Goal: Information Seeking & Learning: Learn about a topic

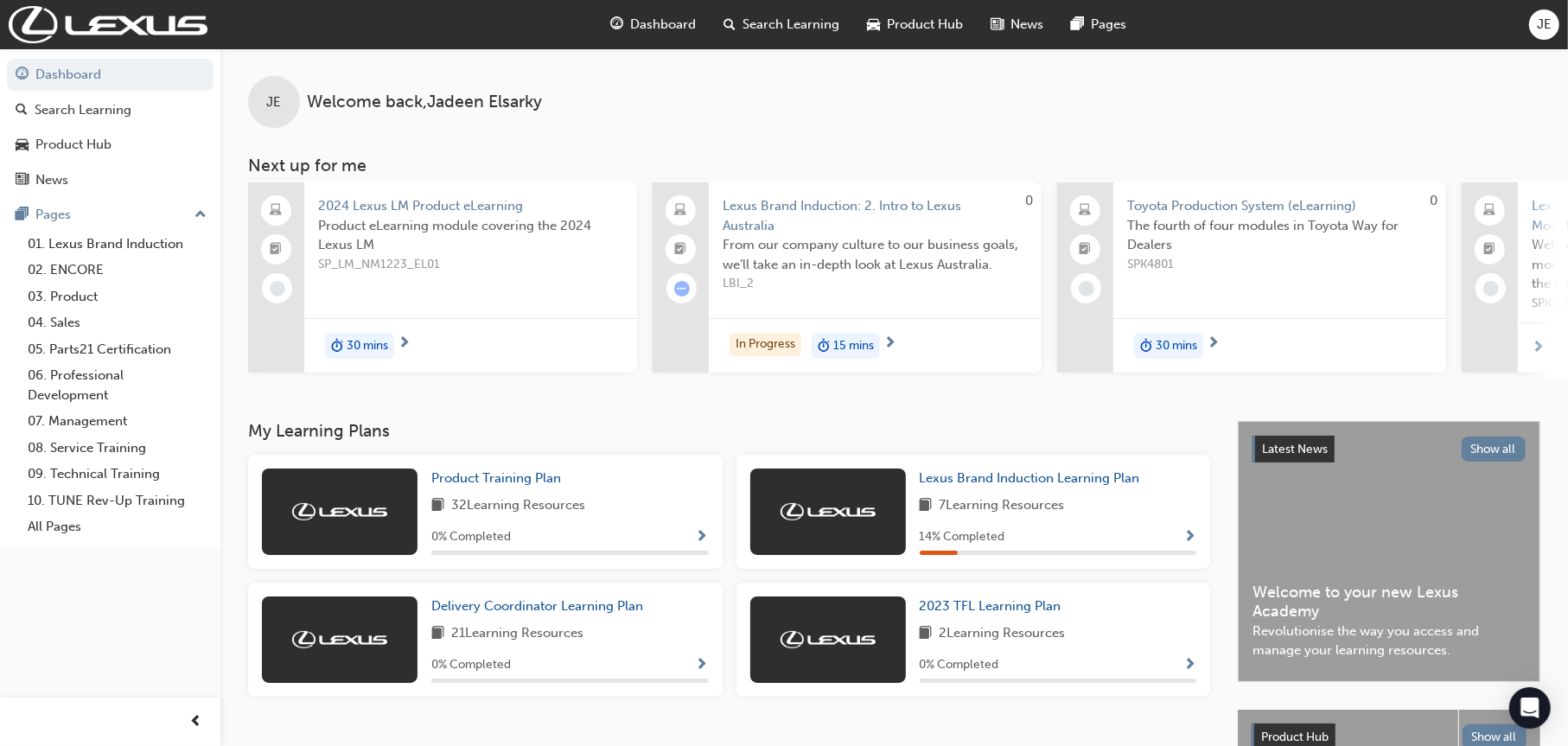
click at [839, 198] on span "Lexus Brand Induction: 2. Intro to Lexus Australia" at bounding box center [875, 216] width 305 height 39
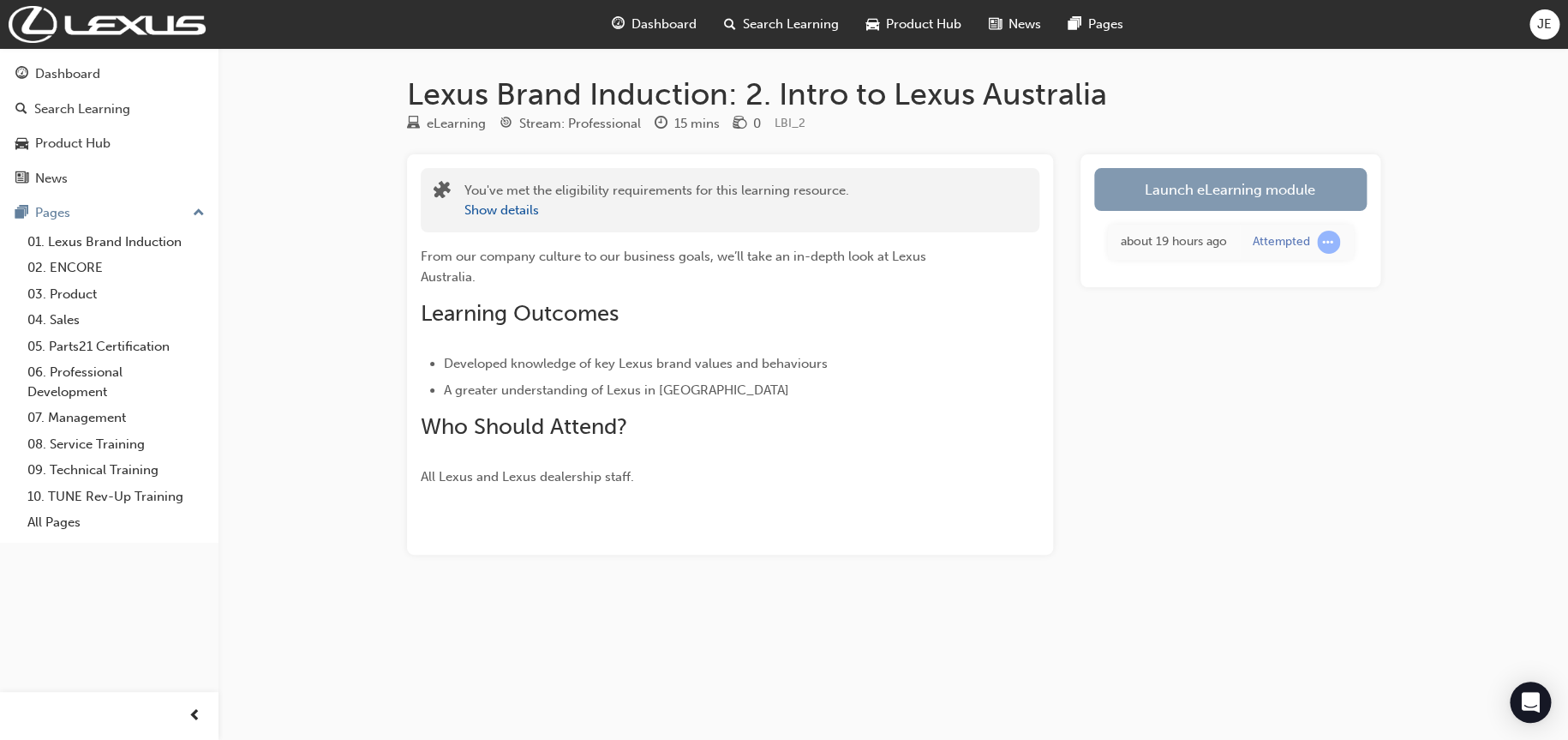
click at [1293, 191] on link "Launch eLearning module" at bounding box center [1230, 190] width 272 height 43
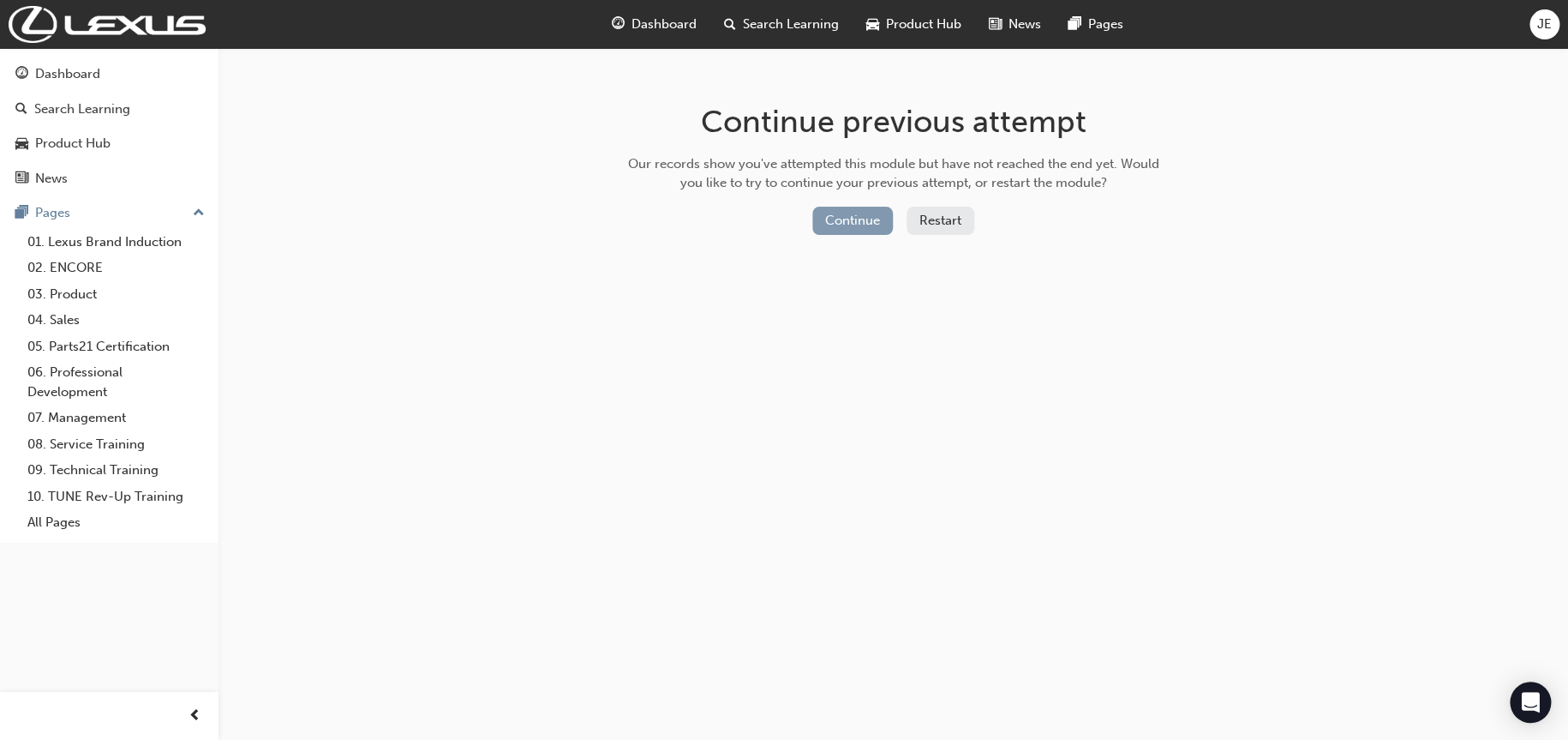
click at [834, 221] on button "Continue" at bounding box center [852, 221] width 80 height 28
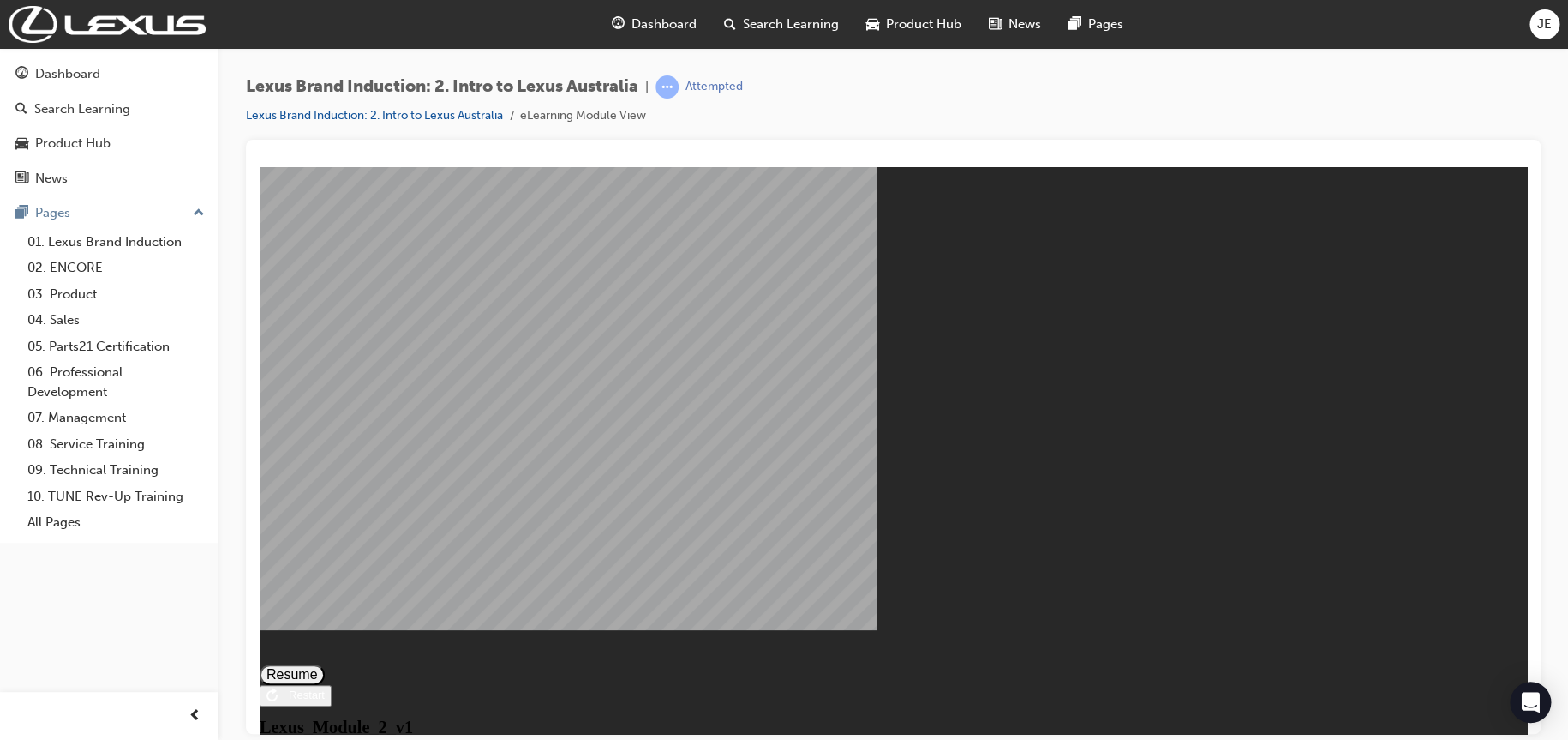
click at [325, 663] on button "Resume" at bounding box center [292, 674] width 66 height 21
